Goal: Navigation & Orientation: Understand site structure

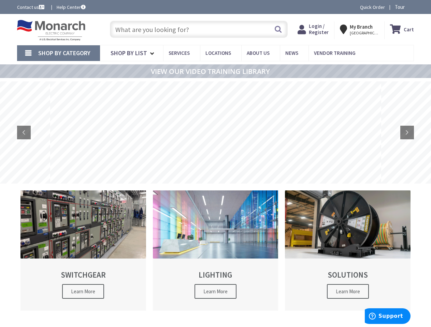
click at [215, 164] on rs-layer at bounding box center [215, 132] width 331 height 102
click at [402, 7] on span "Tour" at bounding box center [402, 7] width 17 height 6
click at [408, 7] on icon at bounding box center [408, 7] width 11 height 11
click at [360, 29] on strong "My Branch" at bounding box center [360, 27] width 23 height 6
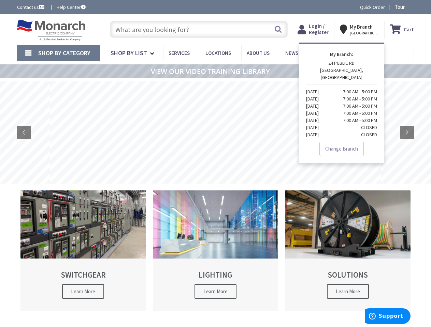
click at [58, 53] on span "Shop By Category" at bounding box center [64, 53] width 52 height 8
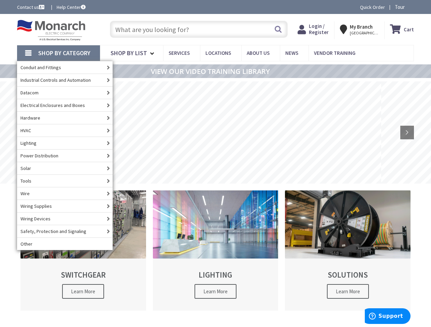
click at [58, 53] on span "Shop By Category" at bounding box center [64, 53] width 52 height 8
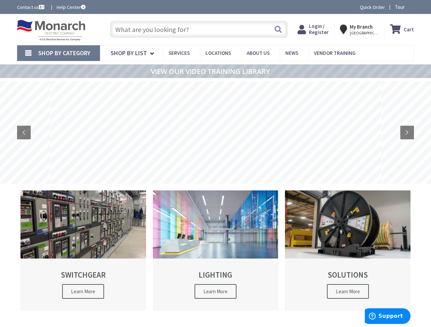
click at [215, 133] on rs-layer at bounding box center [215, 132] width 331 height 102
click at [24, 133] on rs-arrow at bounding box center [24, 133] width 14 height 14
click at [407, 133] on rs-arrow at bounding box center [407, 133] width 14 height 14
